Goal: Browse casually

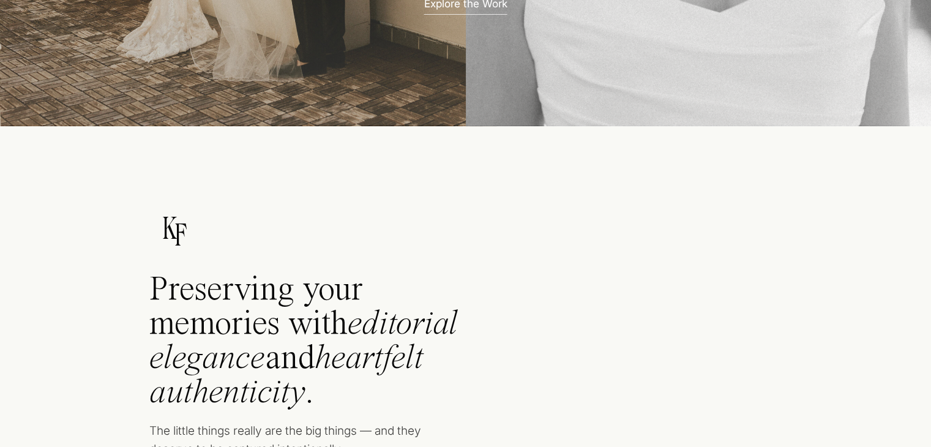
scroll to position [464, 0]
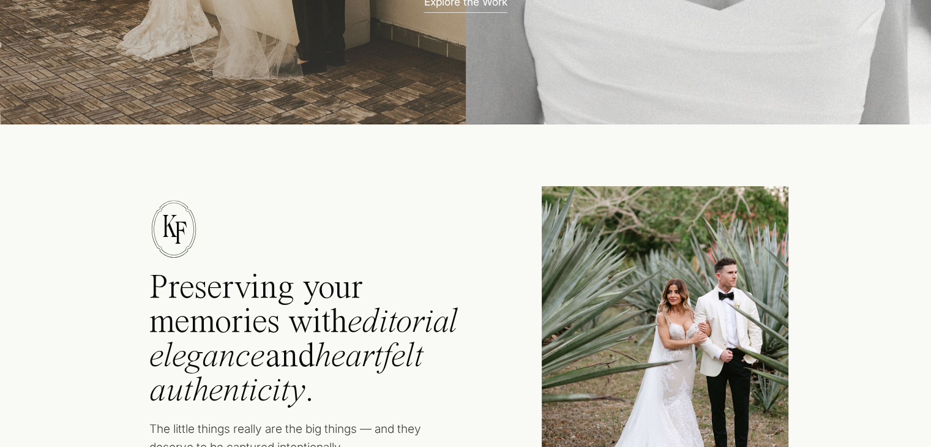
drag, startPoint x: 644, startPoint y: 289, endPoint x: 841, endPoint y: 330, distance: 200.5
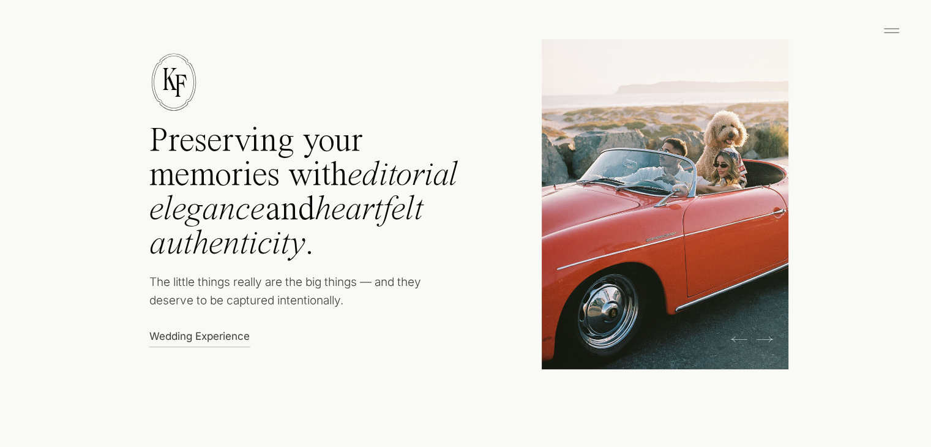
scroll to position [612, 0]
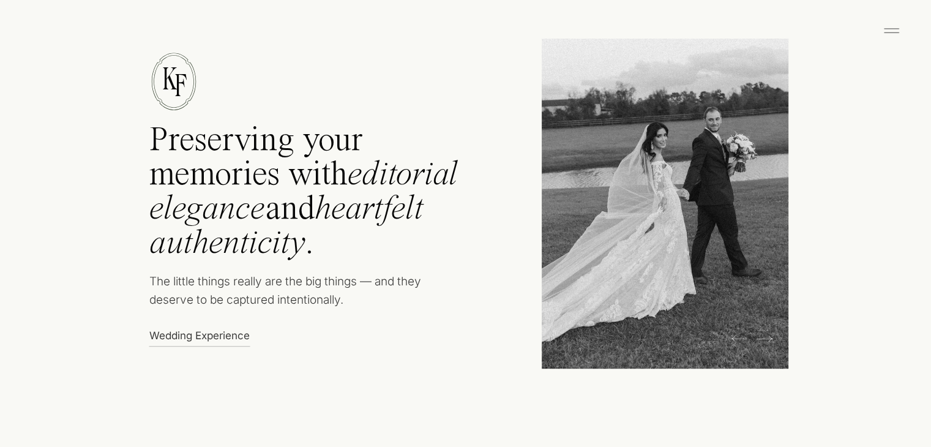
click at [764, 334] on icon at bounding box center [764, 338] width 17 height 18
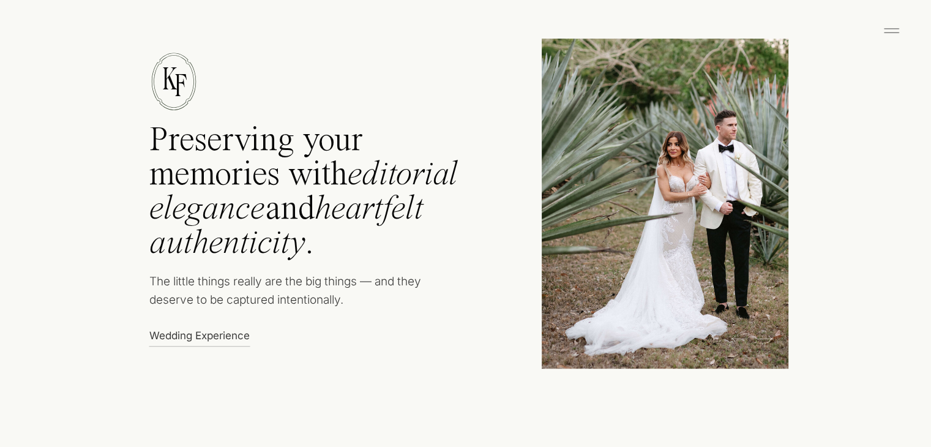
click at [764, 334] on icon at bounding box center [764, 338] width 17 height 18
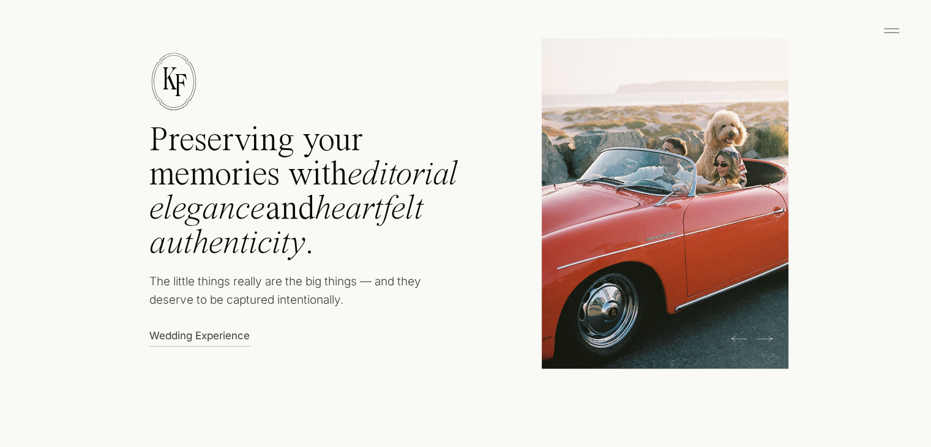
click at [764, 334] on icon at bounding box center [764, 338] width 17 height 18
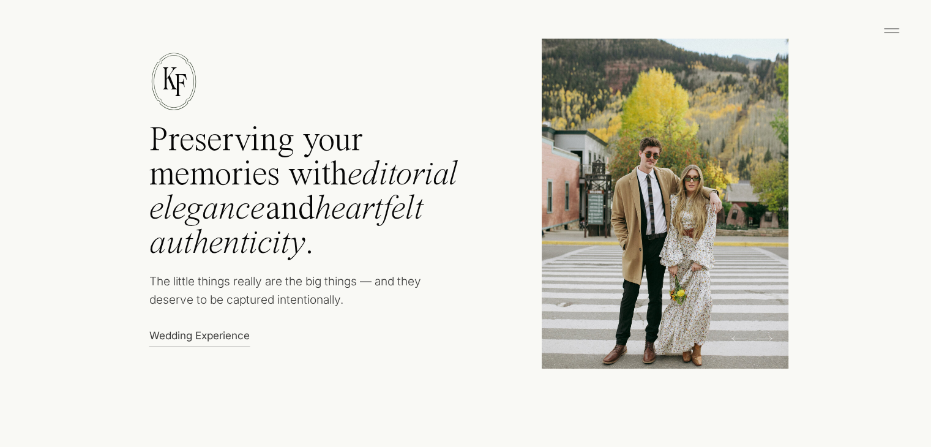
click at [764, 334] on icon at bounding box center [764, 338] width 17 height 18
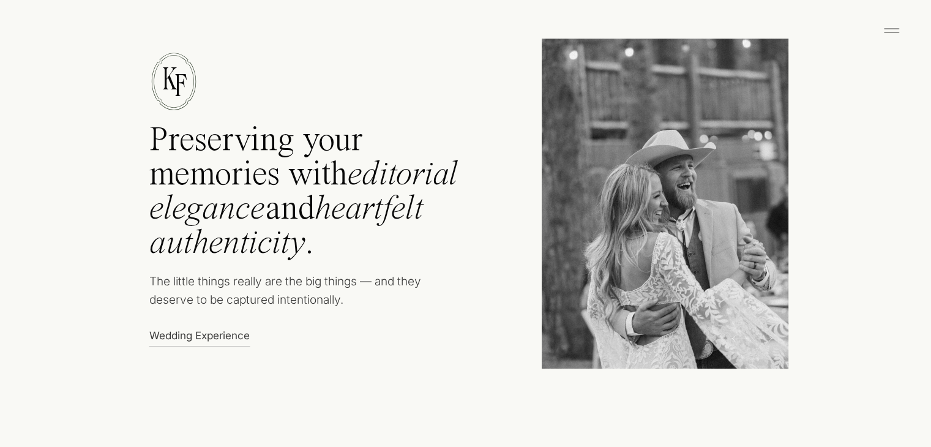
click at [764, 334] on icon at bounding box center [764, 338] width 17 height 18
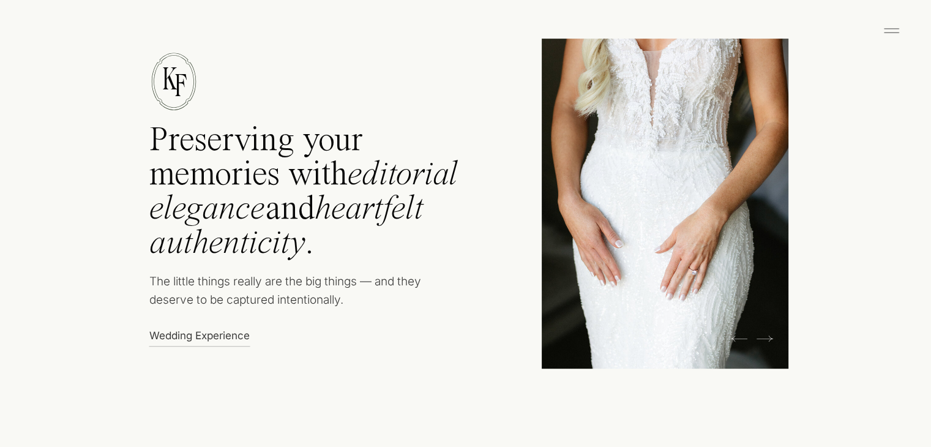
click at [764, 334] on icon at bounding box center [764, 338] width 17 height 18
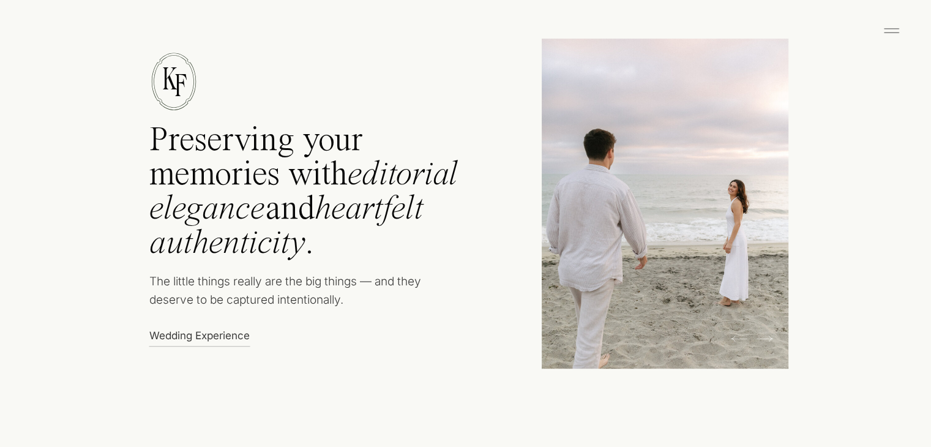
click at [732, 335] on icon at bounding box center [739, 338] width 17 height 18
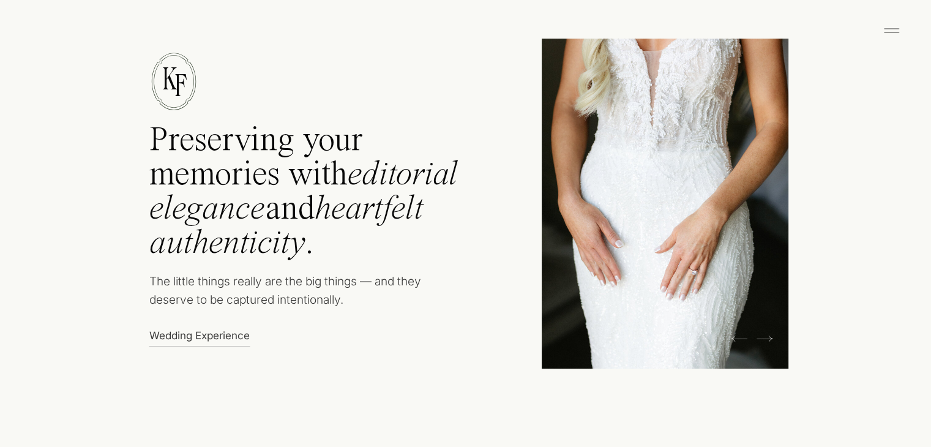
click at [732, 335] on icon at bounding box center [739, 338] width 17 height 18
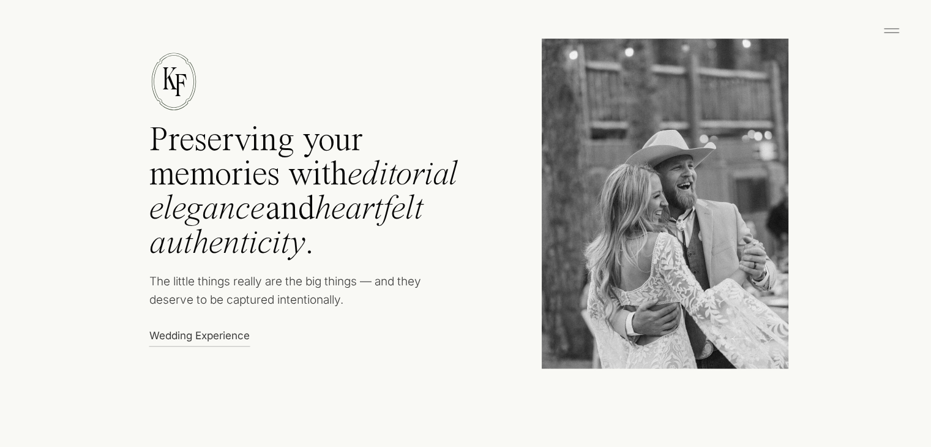
click at [732, 335] on icon at bounding box center [739, 338] width 17 height 18
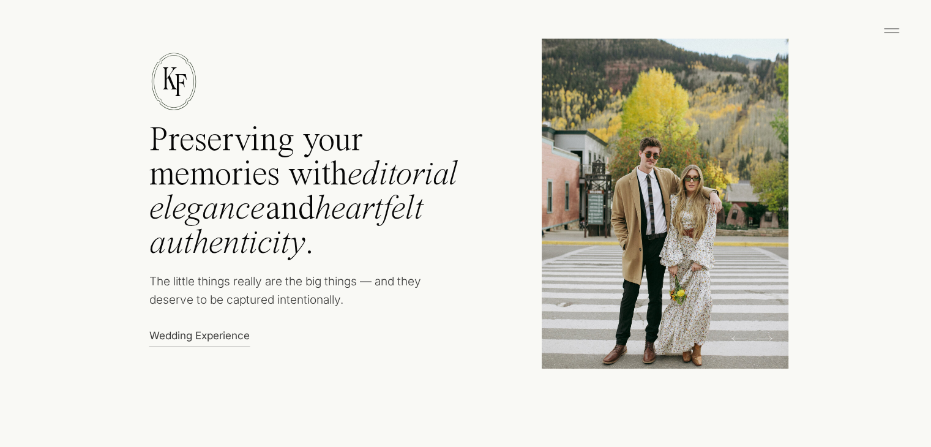
click at [764, 339] on icon at bounding box center [764, 338] width 17 height 18
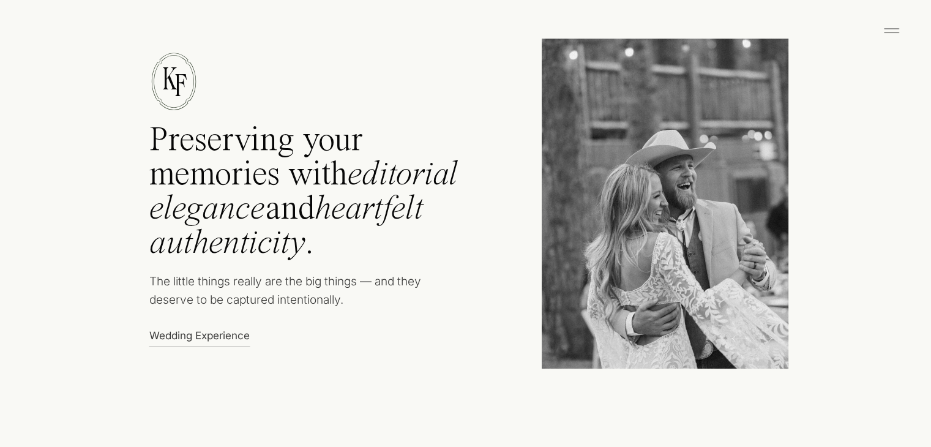
click at [764, 339] on icon at bounding box center [764, 338] width 17 height 18
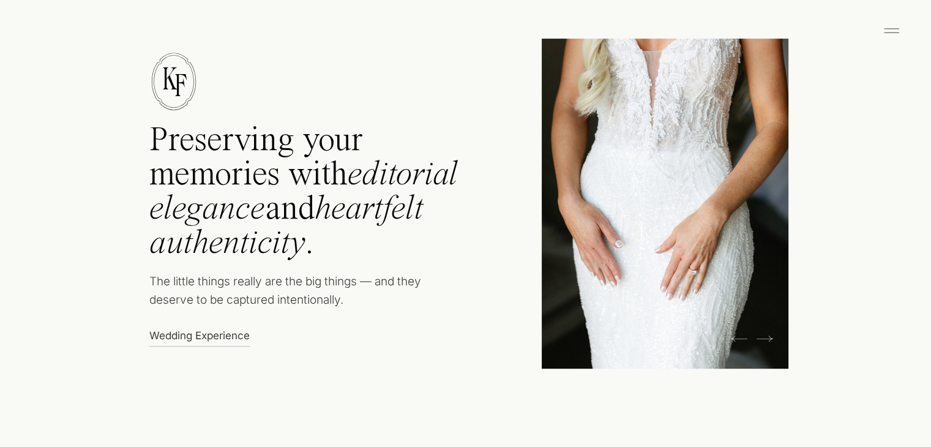
click at [764, 339] on icon at bounding box center [764, 338] width 17 height 18
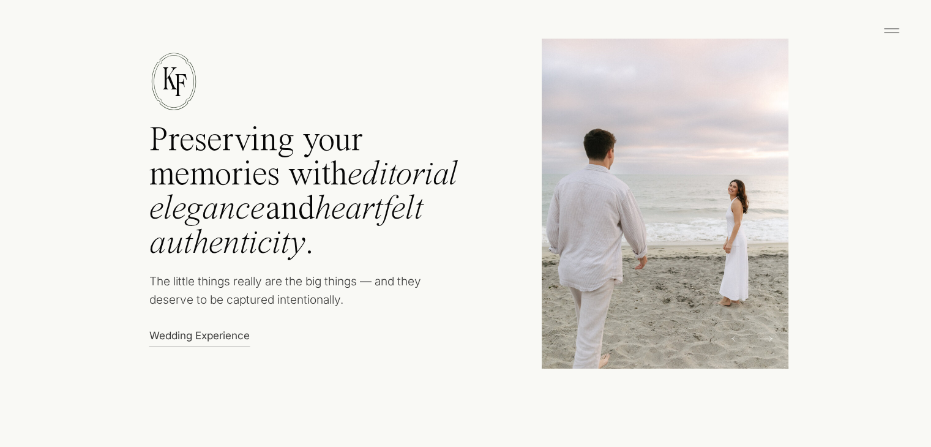
click at [767, 337] on icon at bounding box center [764, 338] width 17 height 18
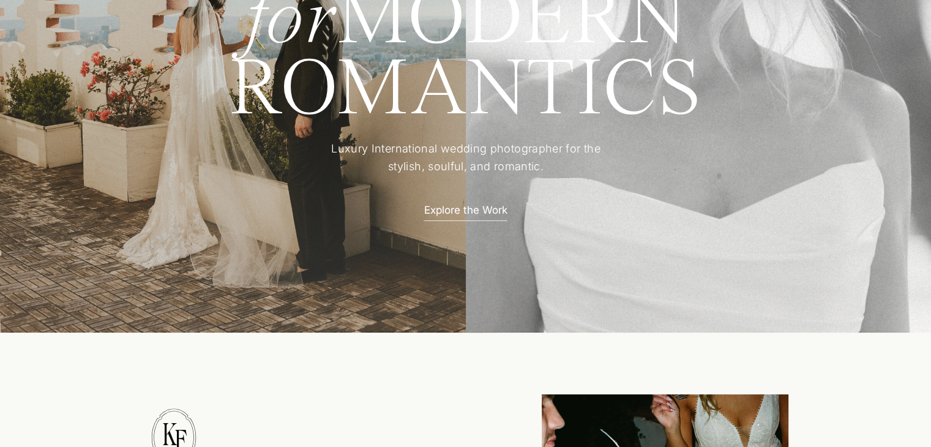
scroll to position [220, 0]
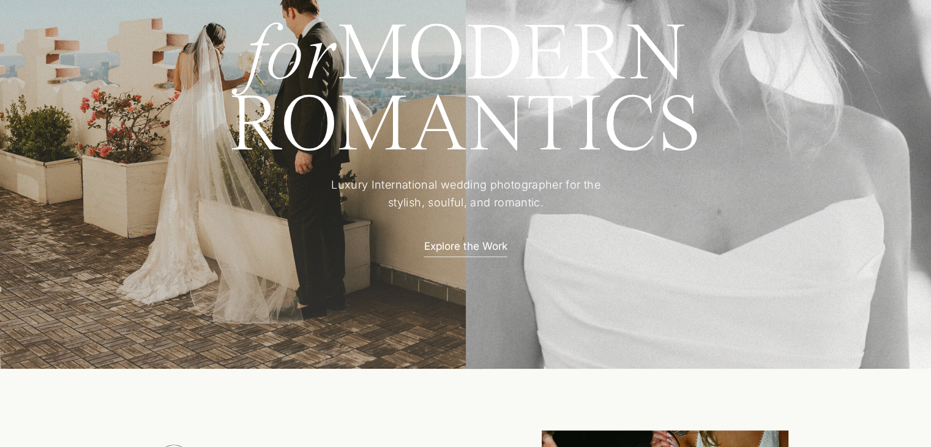
drag, startPoint x: 371, startPoint y: 245, endPoint x: 250, endPoint y: 418, distance: 211.8
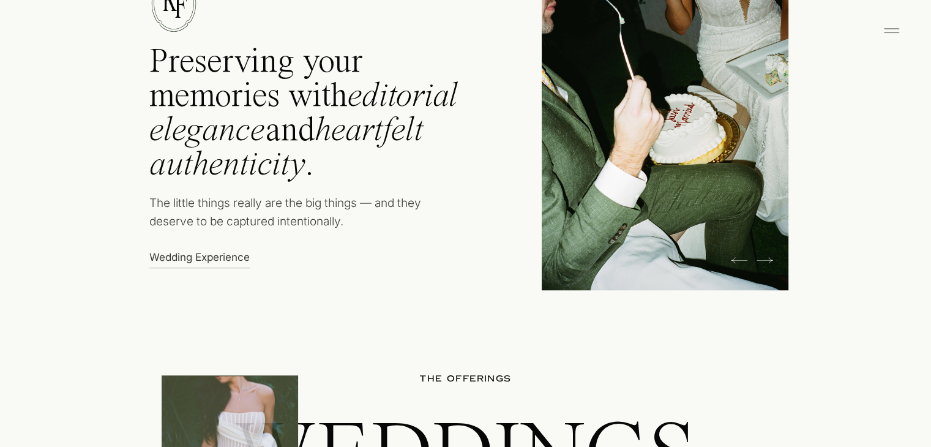
scroll to position [693, 0]
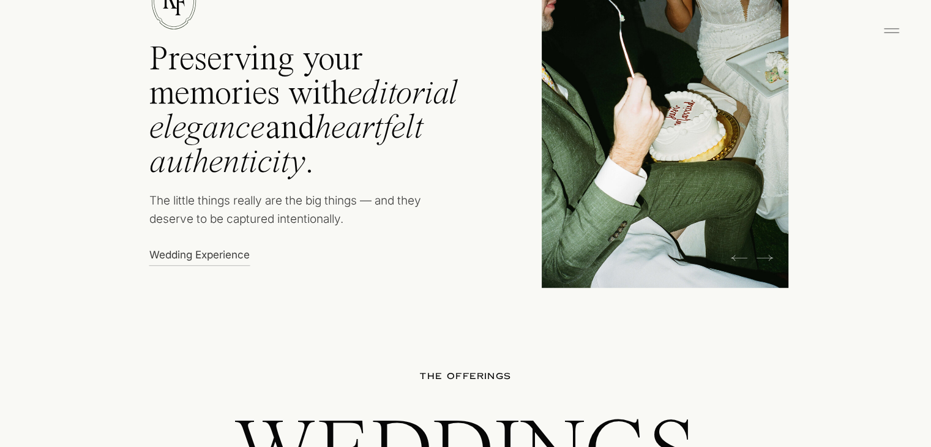
click at [890, 31] on icon at bounding box center [891, 31] width 24 height 20
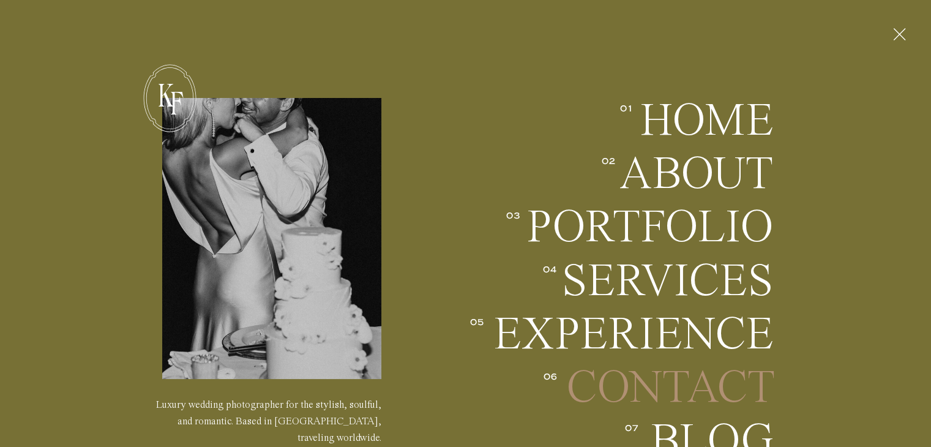
scroll to position [1101, 0]
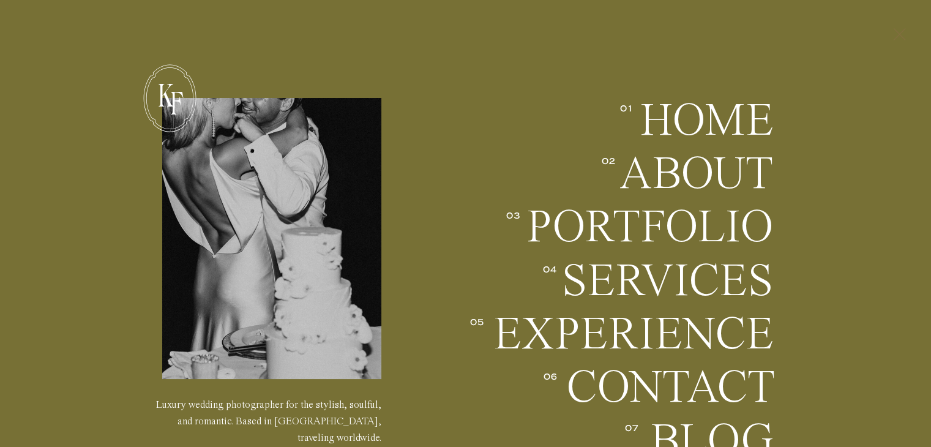
click at [901, 35] on icon at bounding box center [898, 34] width 21 height 32
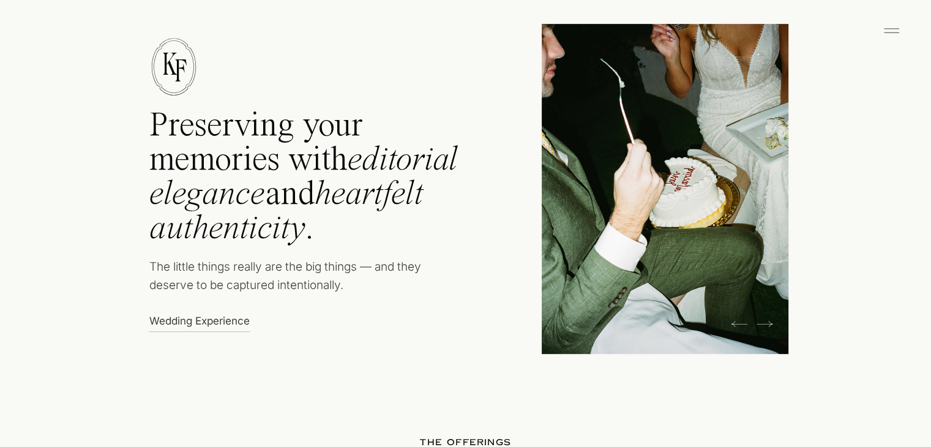
scroll to position [631, 0]
